Goal: Task Accomplishment & Management: Manage account settings

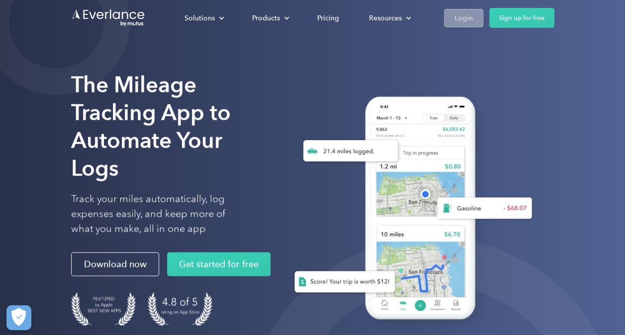
click at [453, 19] on link "Login" at bounding box center [463, 18] width 39 height 18
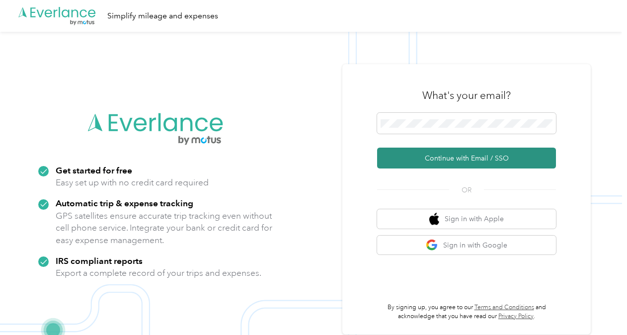
click at [428, 158] on button "Continue with Email / SSO" at bounding box center [466, 158] width 179 height 21
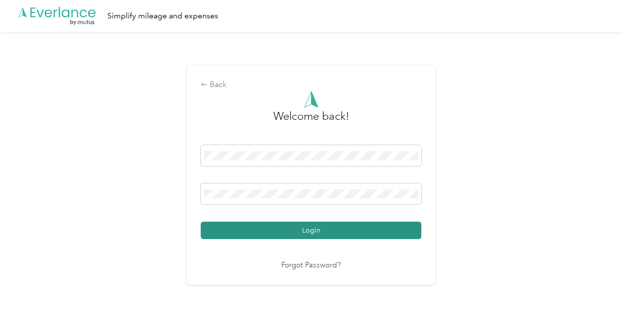
click at [359, 231] on button "Login" at bounding box center [311, 230] width 221 height 17
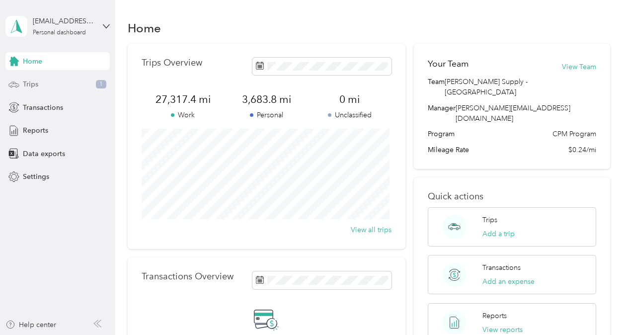
click at [29, 82] on span "Trips" at bounding box center [30, 84] width 15 height 10
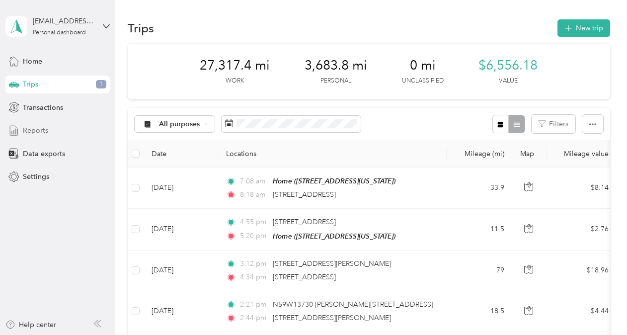
click at [53, 132] on div "Reports" at bounding box center [57, 131] width 104 height 18
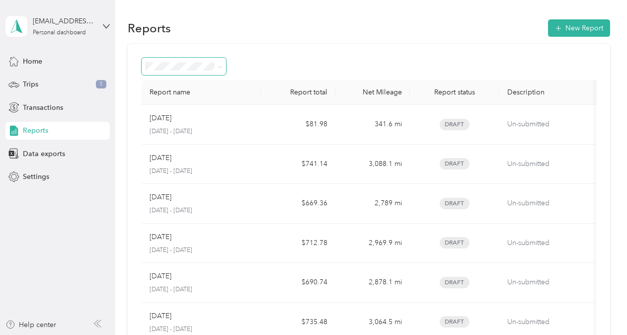
click at [220, 65] on icon at bounding box center [220, 67] width 4 height 4
click at [220, 66] on icon at bounding box center [220, 67] width 4 height 4
click at [259, 55] on div "Report name Report total Net Mileage Report status Description Oct 2025 October…" at bounding box center [369, 293] width 483 height 499
click at [31, 152] on span "Data exports" at bounding box center [44, 154] width 42 height 10
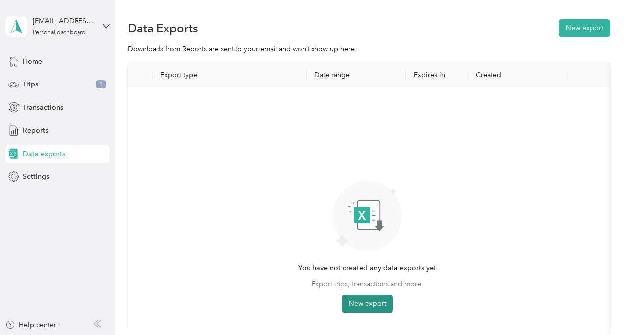
click at [362, 299] on button "New export" at bounding box center [367, 304] width 51 height 18
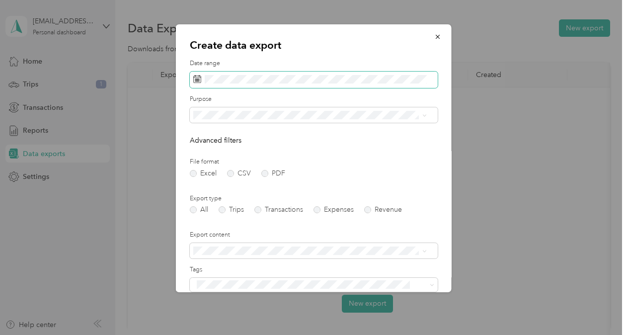
click at [198, 78] on icon at bounding box center [197, 79] width 8 height 8
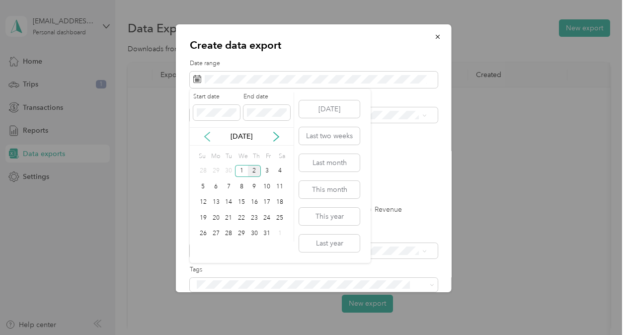
click at [206, 135] on icon at bounding box center [207, 136] width 5 height 9
click at [215, 169] on div "1" at bounding box center [216, 171] width 13 height 12
click at [232, 233] on div "30" at bounding box center [228, 234] width 13 height 12
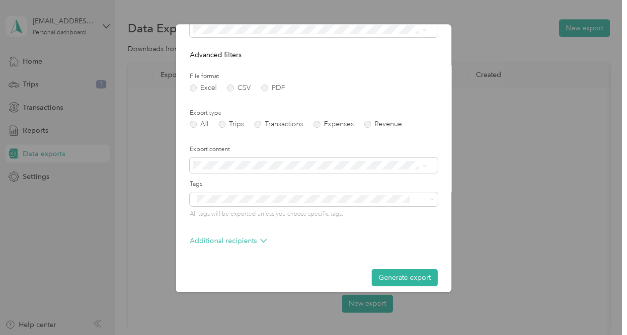
scroll to position [93, 0]
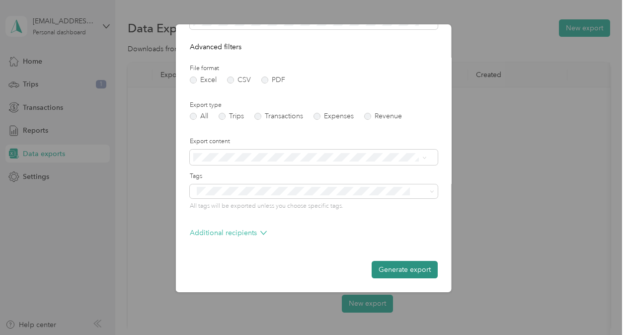
click at [392, 270] on button "Generate export" at bounding box center [405, 269] width 66 height 17
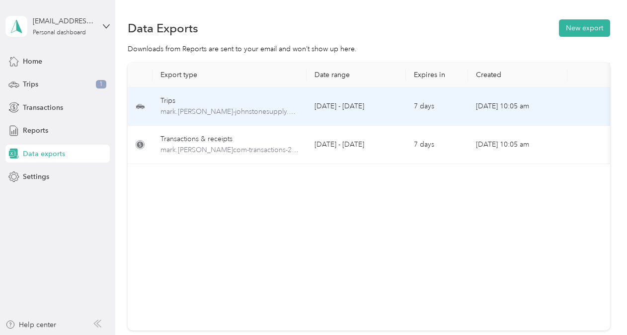
click at [307, 108] on td "September 1 - 30, 2025" at bounding box center [356, 106] width 99 height 38
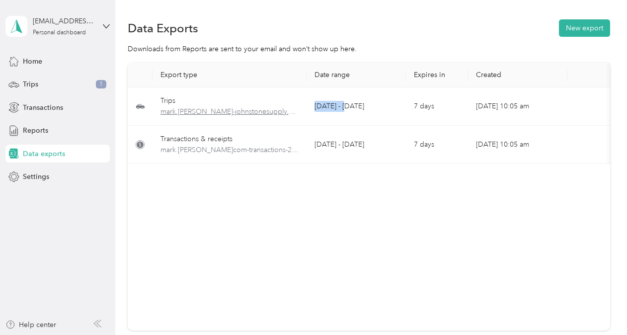
drag, startPoint x: 307, startPoint y: 108, endPoint x: 283, endPoint y: 110, distance: 23.4
click at [283, 110] on span "mark.hartmann-johnstonesupply.com-trips-2025-09-01-2025-09-30.xlsx" at bounding box center [230, 111] width 138 height 11
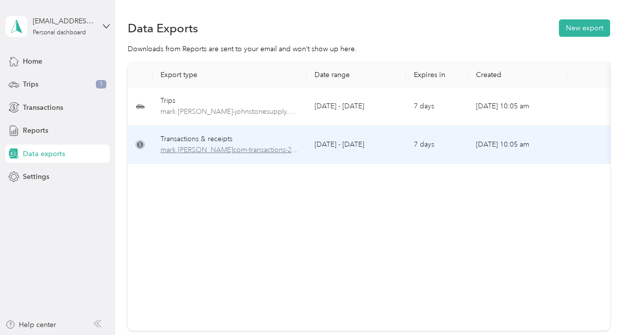
click at [276, 150] on span "mark.hartmann-johnstonesupply.com-transactions-2025-09-01-2025-09-30.xlsx" at bounding box center [230, 150] width 138 height 11
click at [324, 143] on td "September 1 - 30, 2025" at bounding box center [356, 145] width 99 height 38
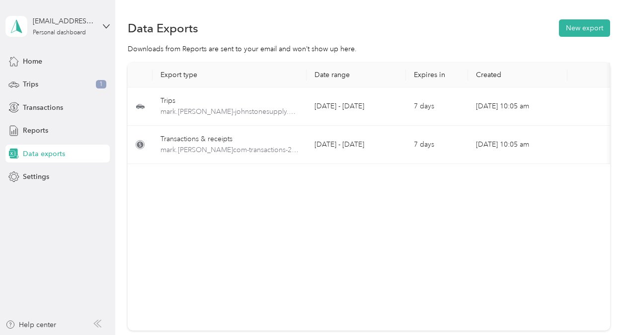
click at [189, 258] on div "Export type Date range Expires in Created Download Trips mark.hartmann-johnston…" at bounding box center [369, 197] width 483 height 268
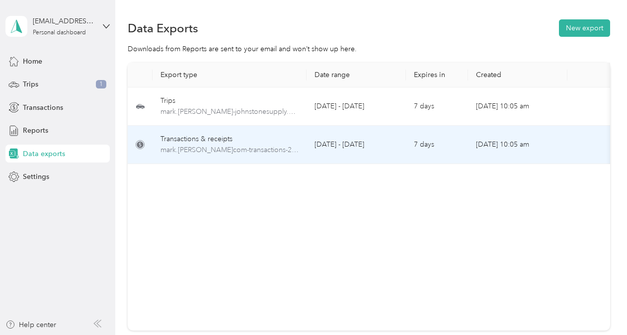
click at [200, 137] on div "Transactions & receipts" at bounding box center [230, 139] width 138 height 11
